Goal: Check status: Check status

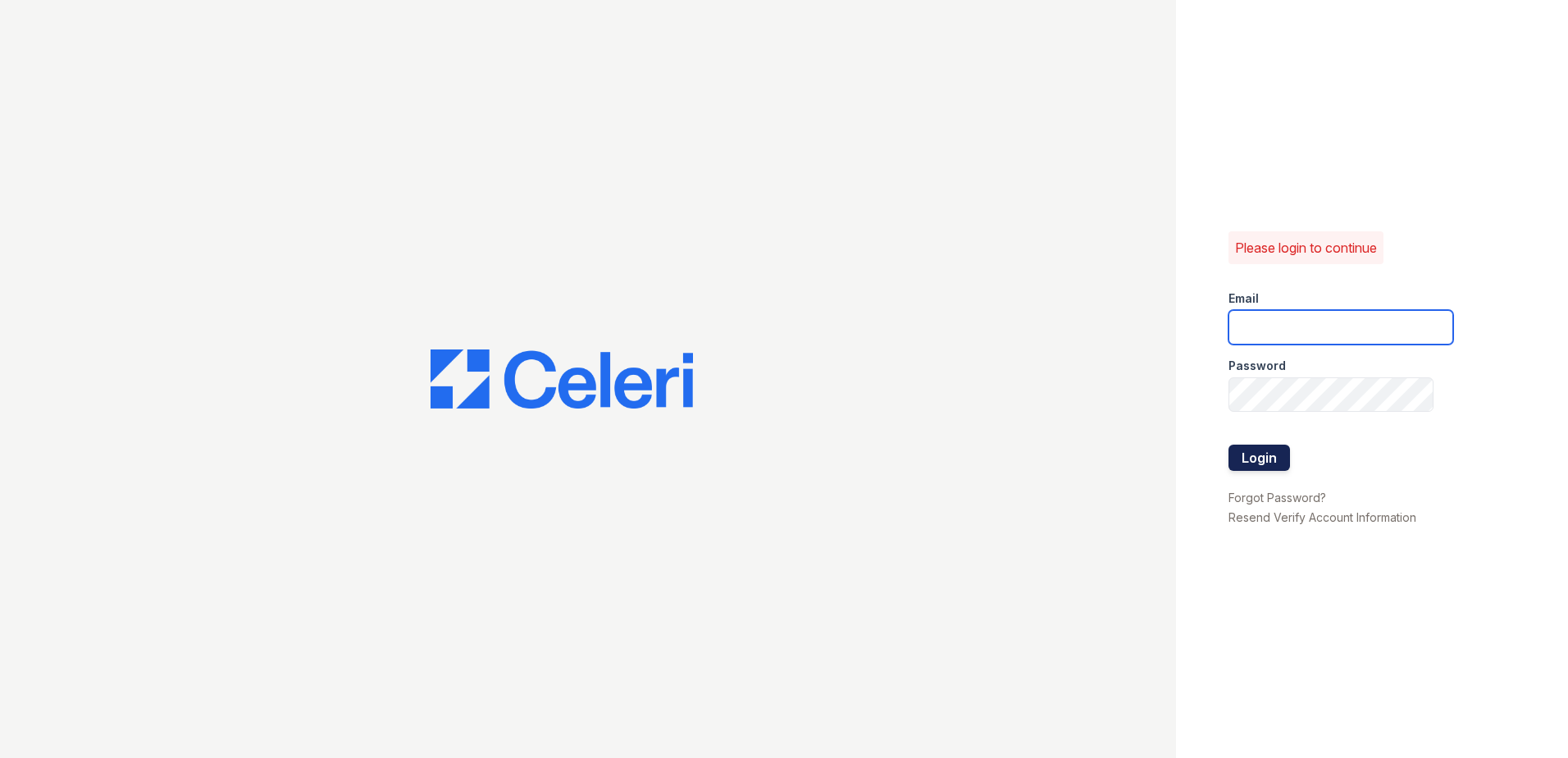
type input "[EMAIL_ADDRESS][DOMAIN_NAME]"
click at [1232, 454] on button "Login" at bounding box center [1259, 458] width 62 height 26
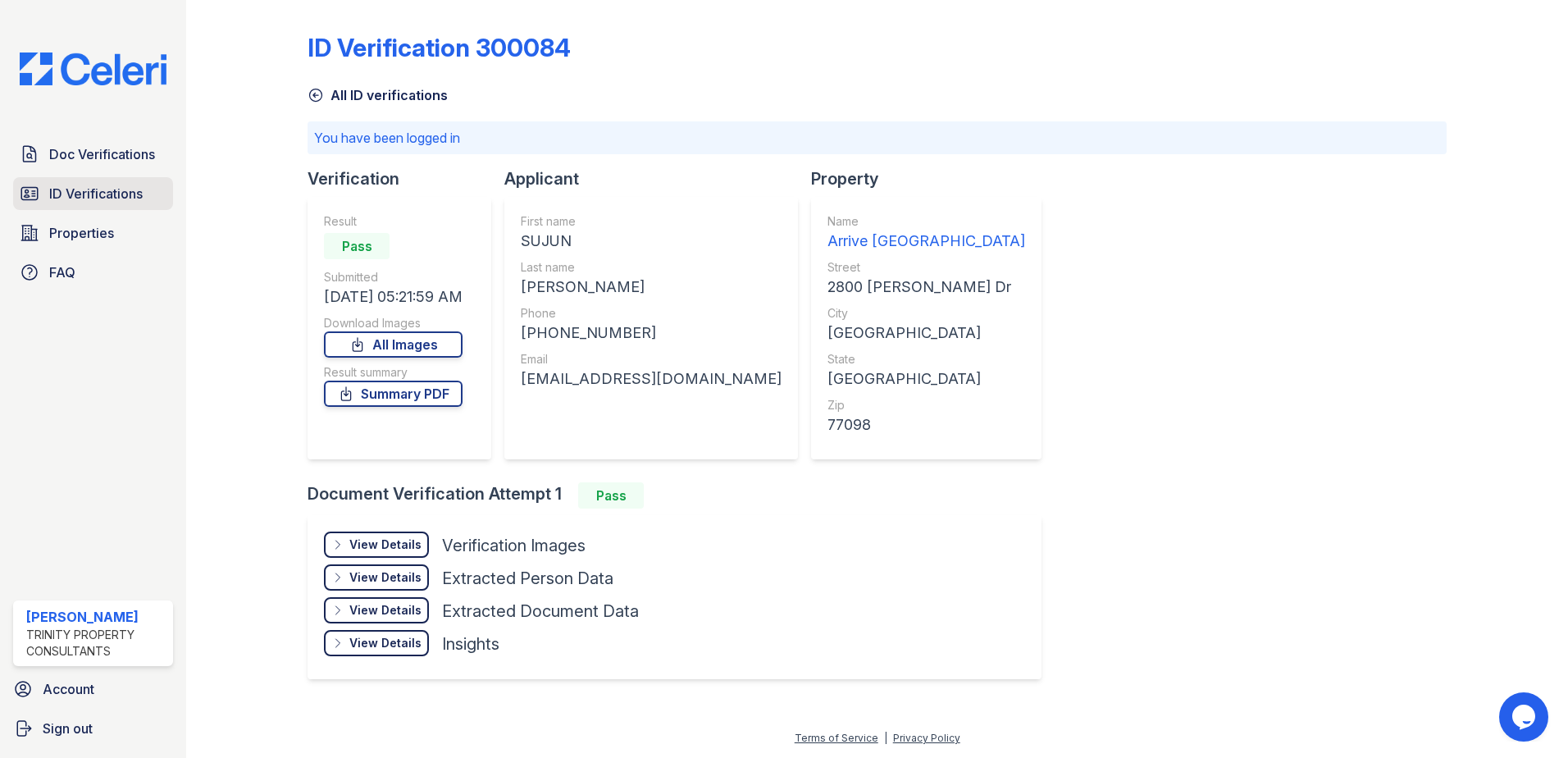
click at [93, 195] on span "ID Verifications" at bounding box center [96, 193] width 94 height 20
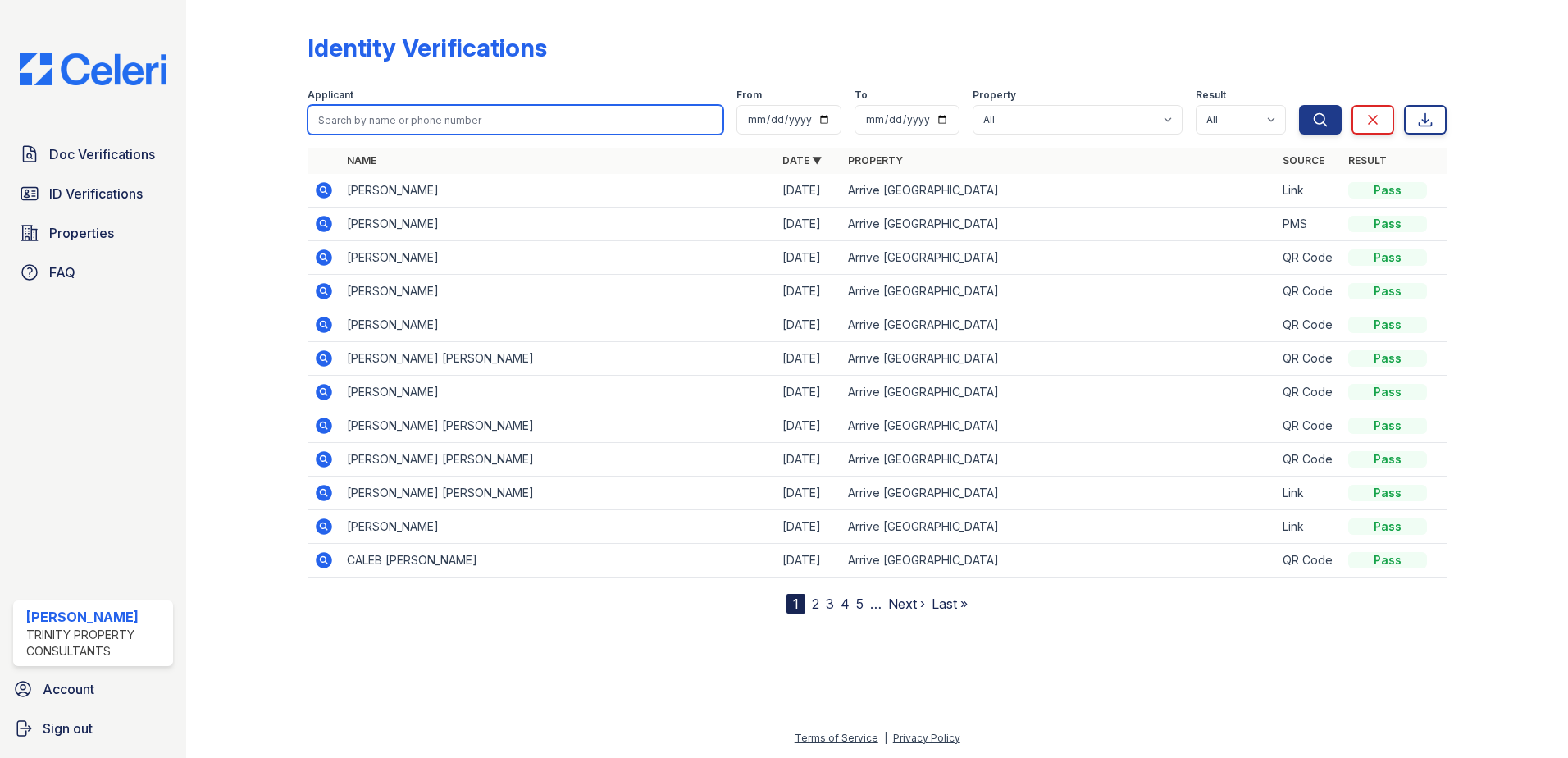
click at [484, 125] on input "search" at bounding box center [516, 120] width 416 height 29
type input "moss"
click at [1299, 105] on button "Search" at bounding box center [1320, 120] width 42 height 29
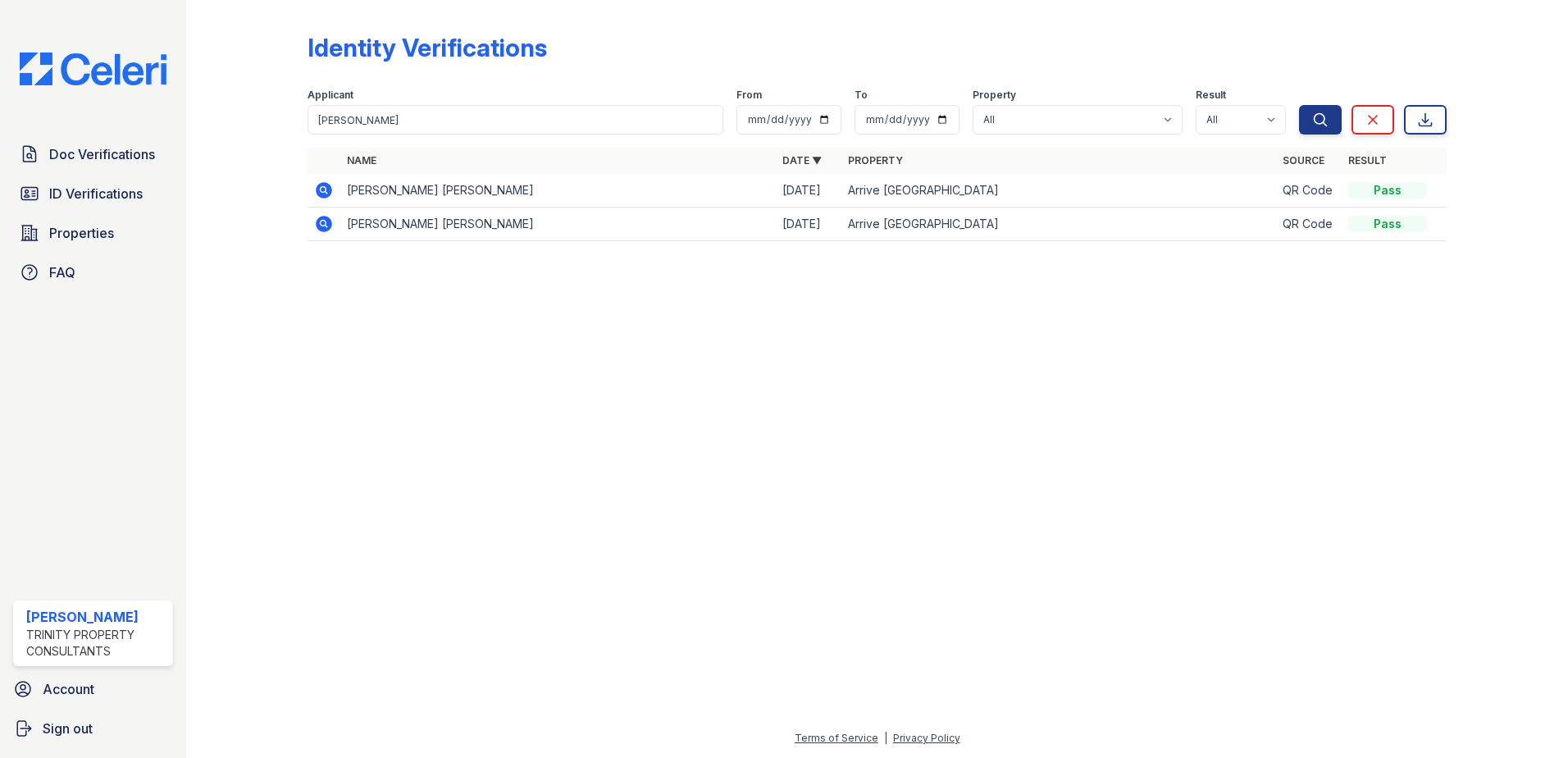
click at [324, 230] on icon at bounding box center [323, 224] width 16 height 16
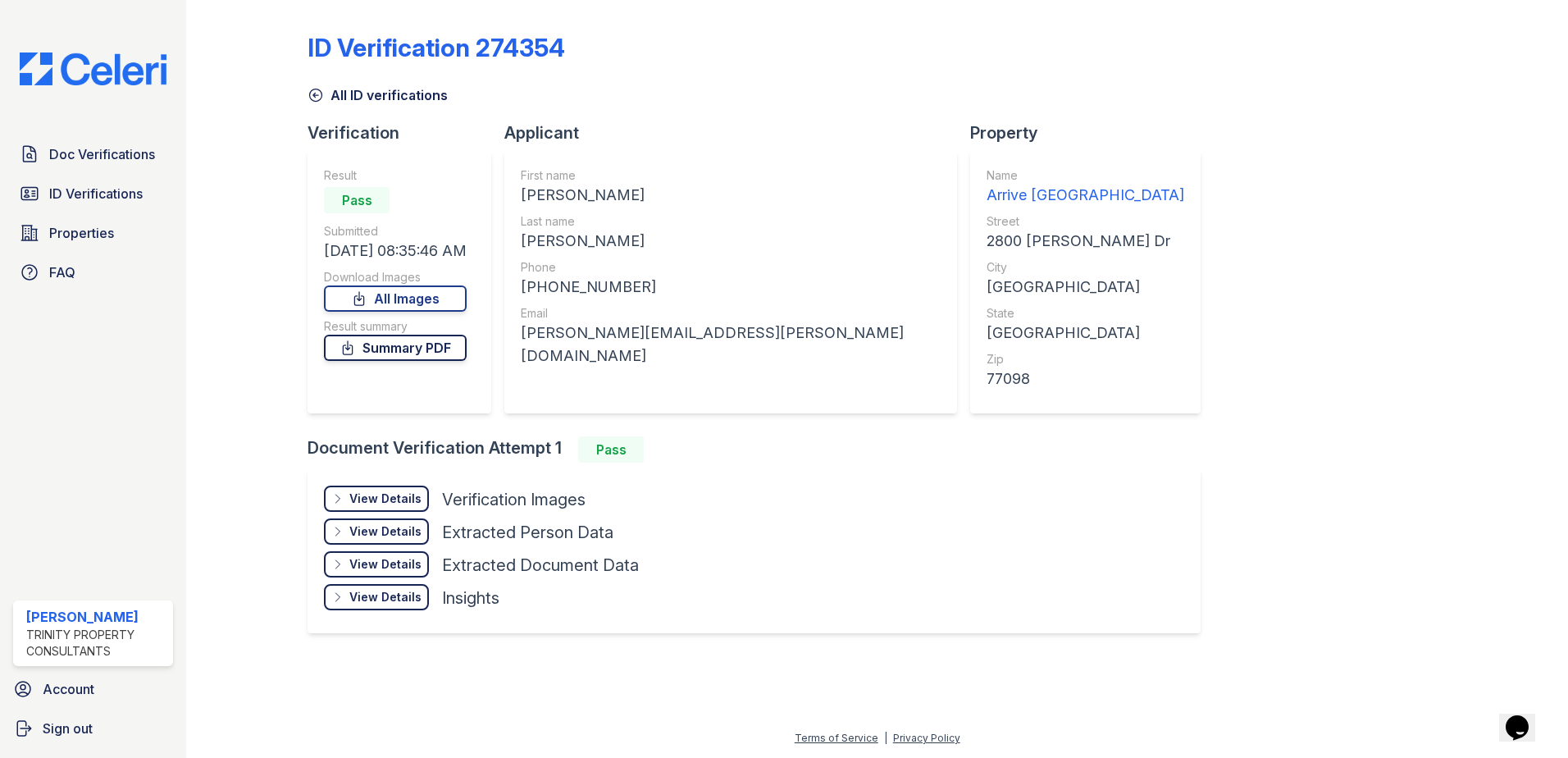
click at [409, 349] on link "Summary PDF" at bounding box center [395, 348] width 143 height 26
click at [98, 160] on span "Doc Verifications" at bounding box center [102, 154] width 106 height 20
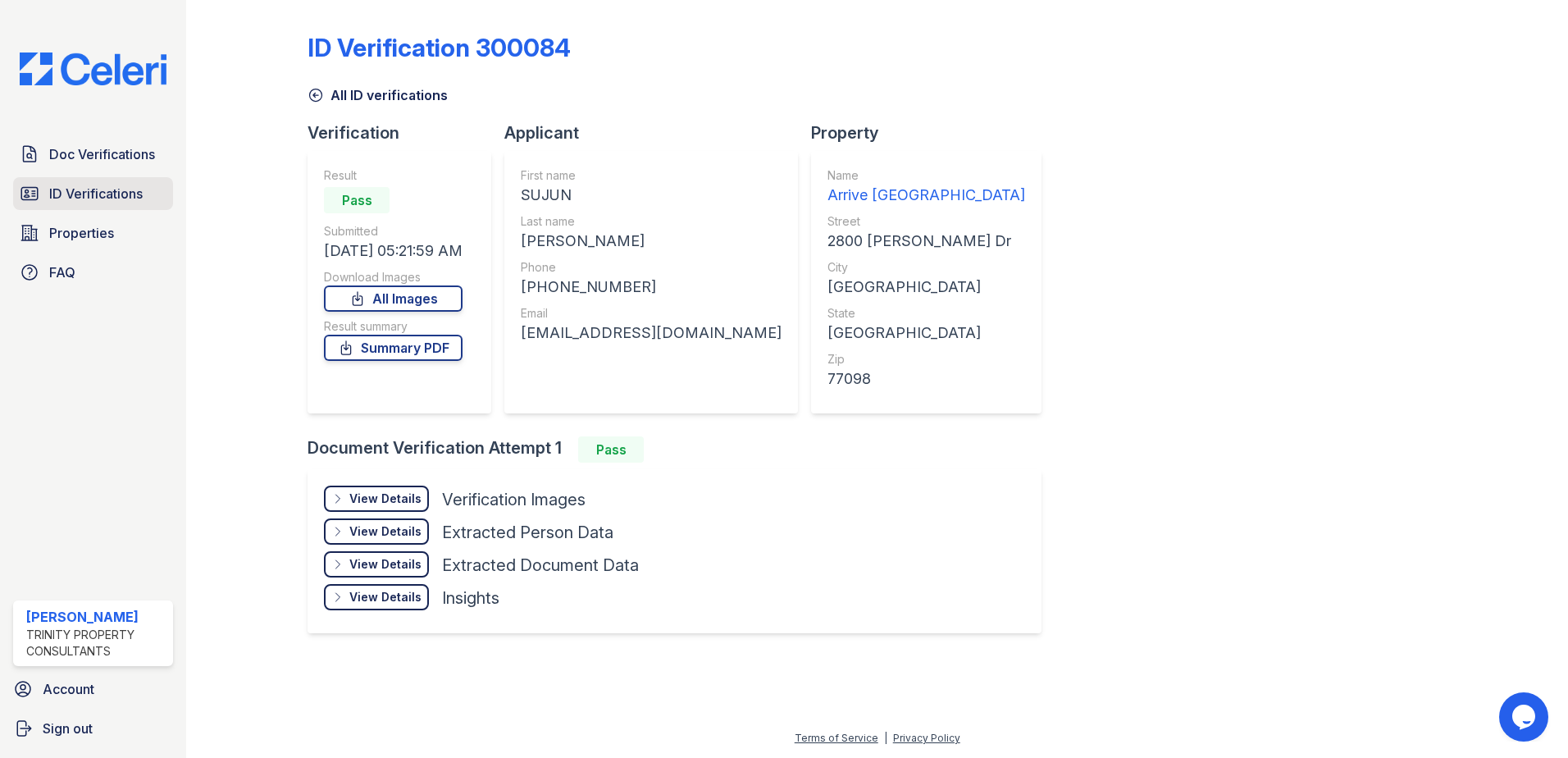
click at [122, 192] on span "ID Verifications" at bounding box center [96, 193] width 94 height 20
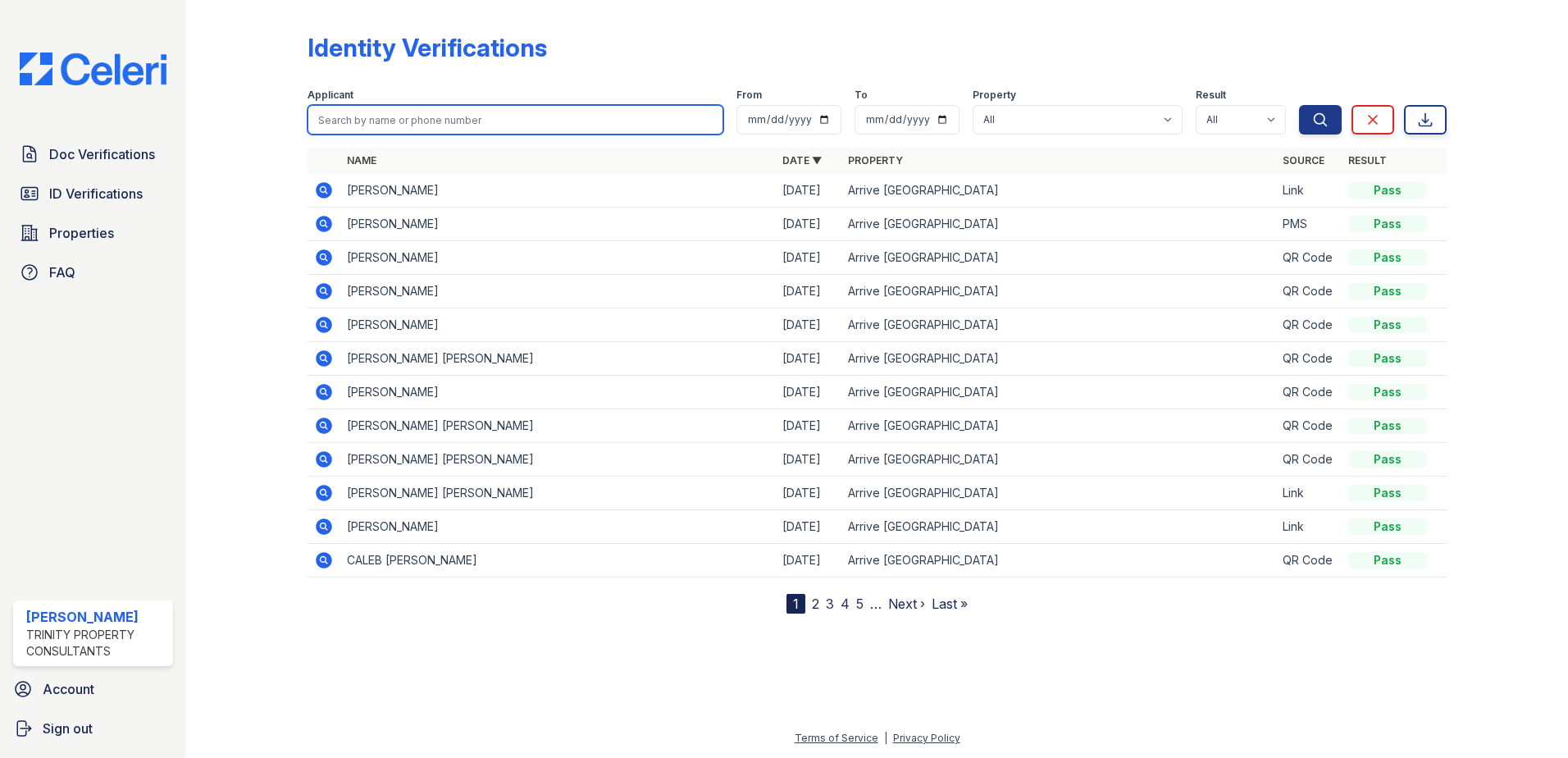
click at [469, 118] on input "search" at bounding box center [516, 120] width 416 height 29
type input "arjun"
click at [1299, 105] on button "Search" at bounding box center [1320, 120] width 42 height 29
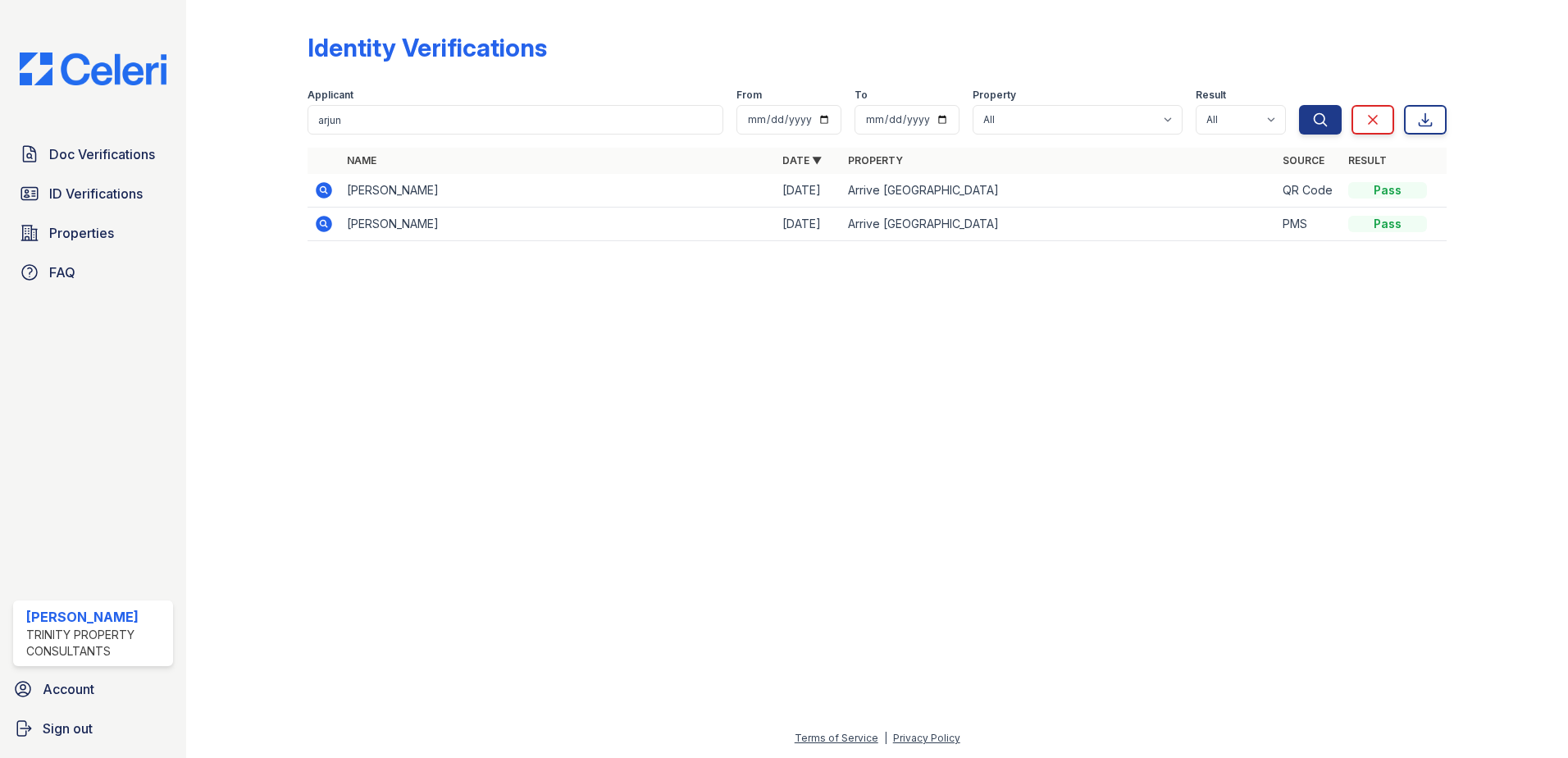
click at [309, 229] on td at bounding box center [324, 224] width 33 height 34
click at [327, 220] on icon at bounding box center [323, 224] width 16 height 16
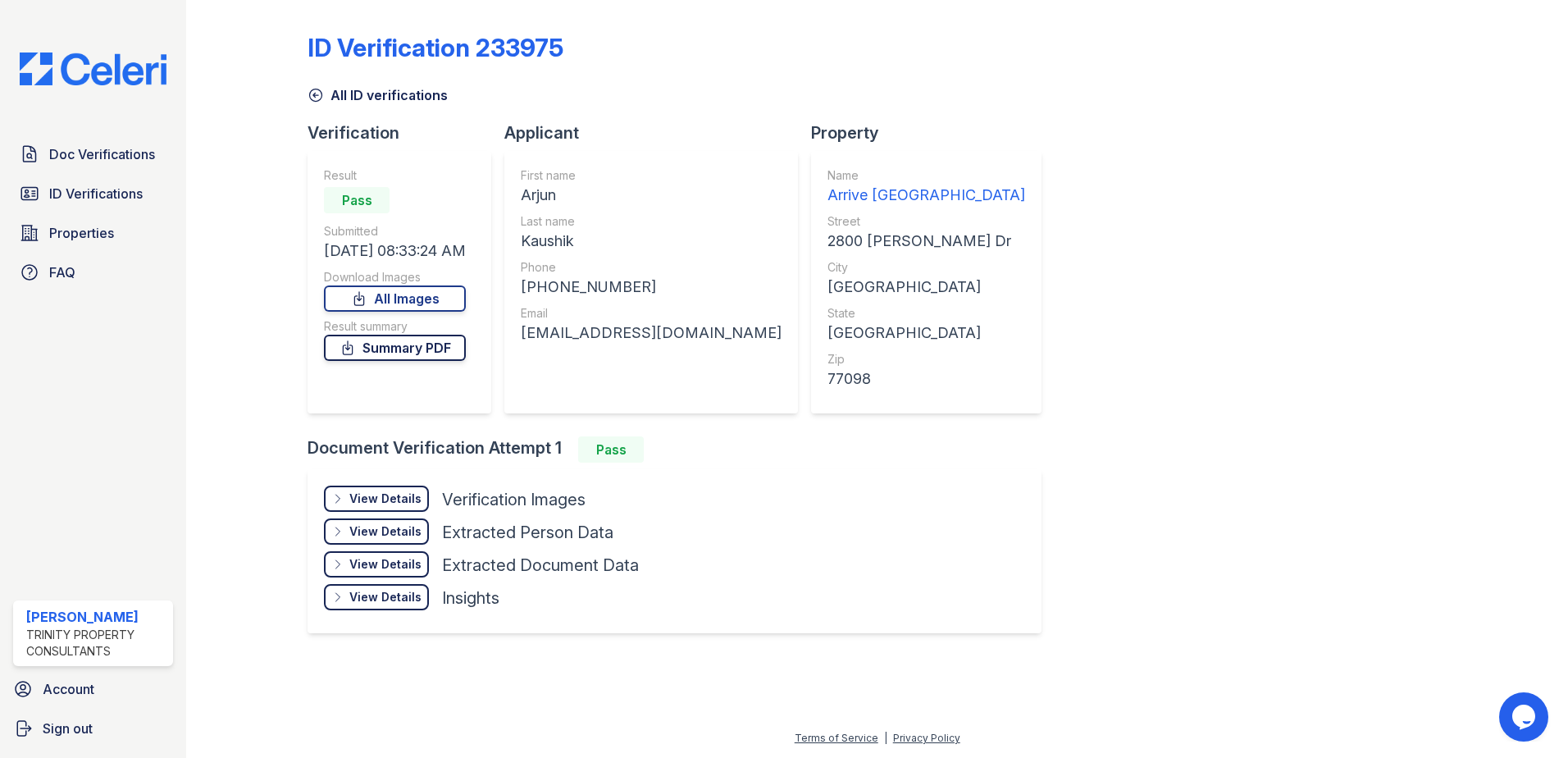
click at [378, 338] on link "Summary PDF" at bounding box center [395, 348] width 142 height 26
click at [445, 351] on link "Summary PDF" at bounding box center [395, 348] width 142 height 26
